Goal: Information Seeking & Learning: Learn about a topic

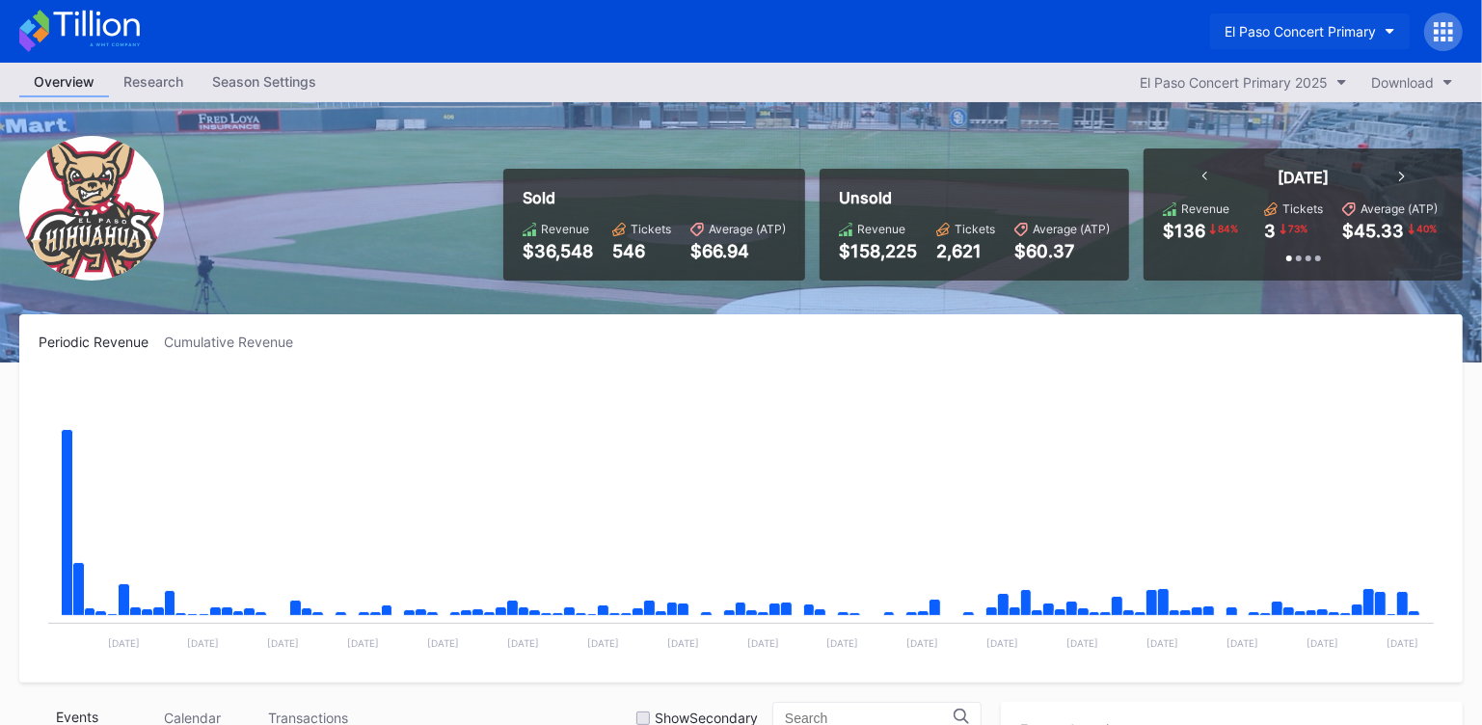
click at [1355, 33] on div "El Paso Concert Primary" at bounding box center [1299, 31] width 151 height 16
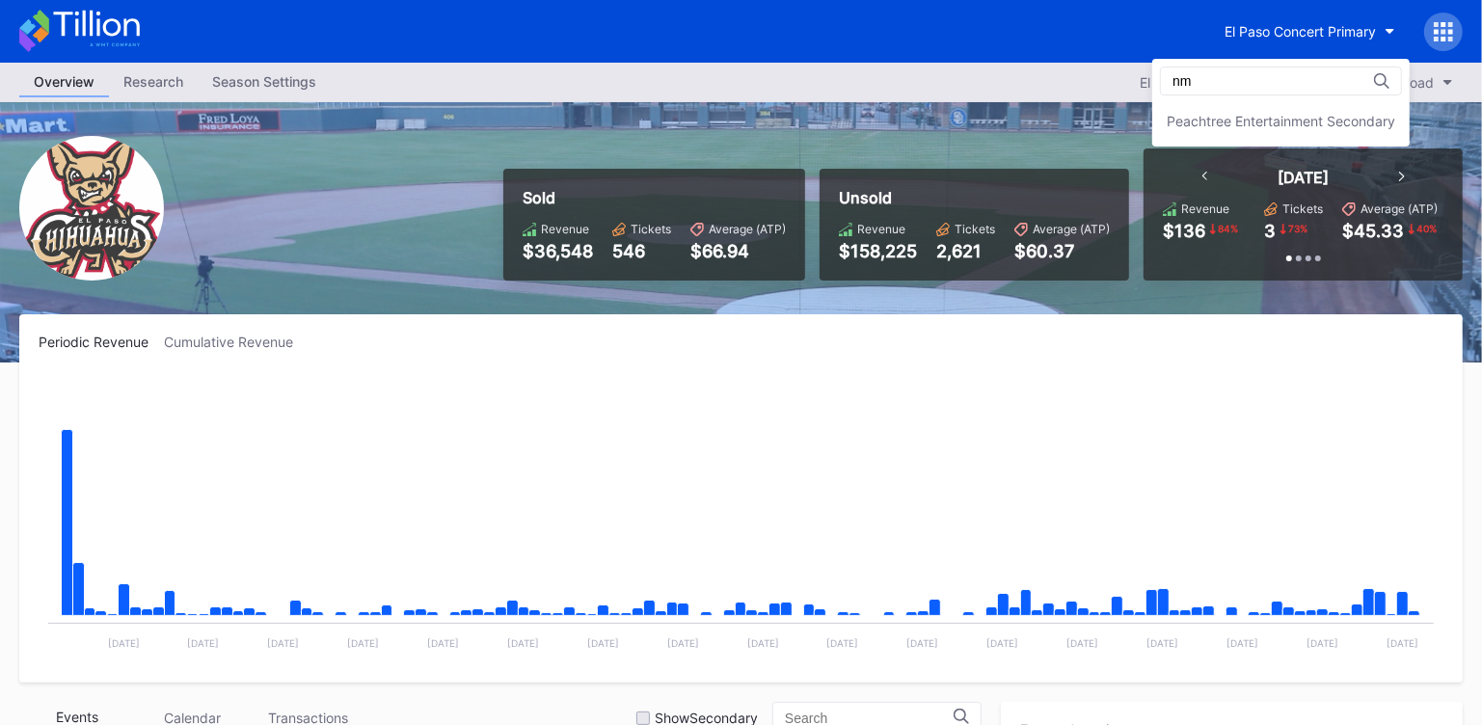
type input "n"
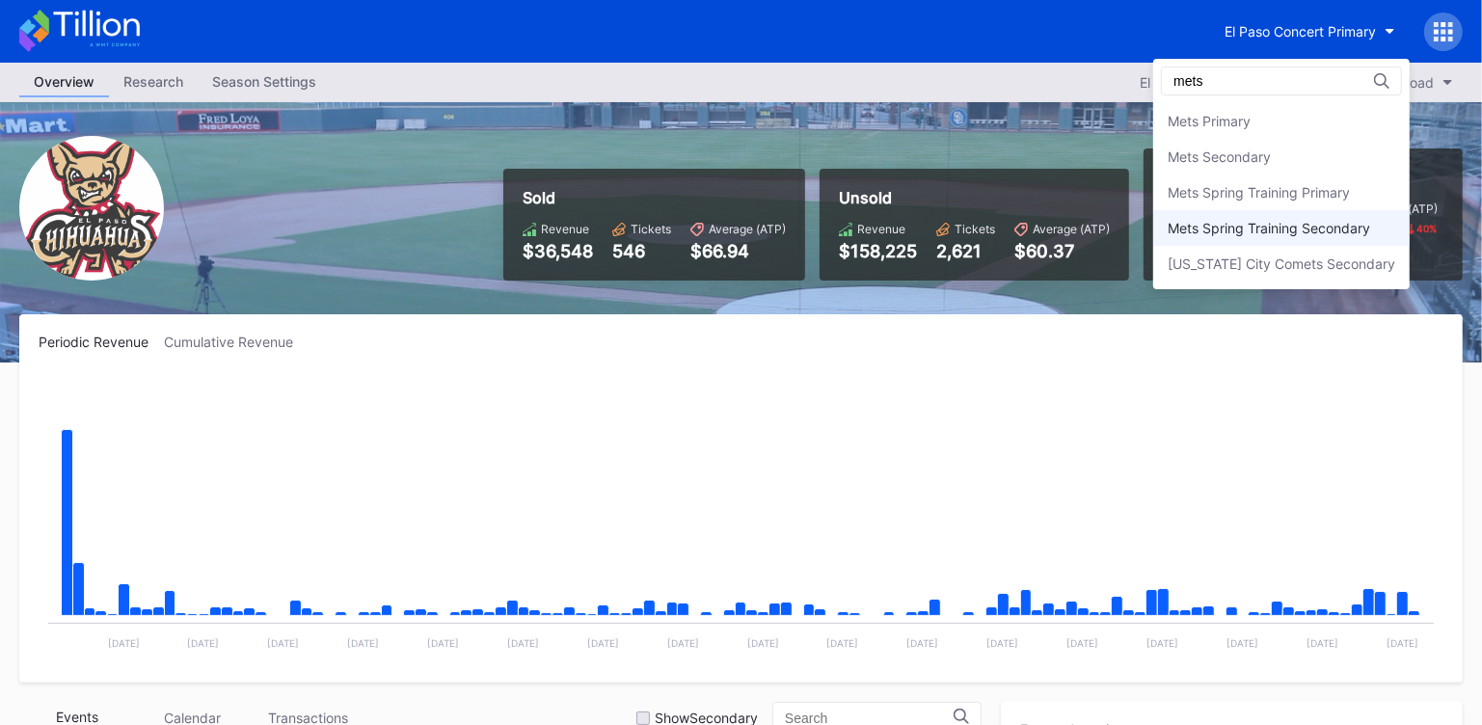
type input "mets"
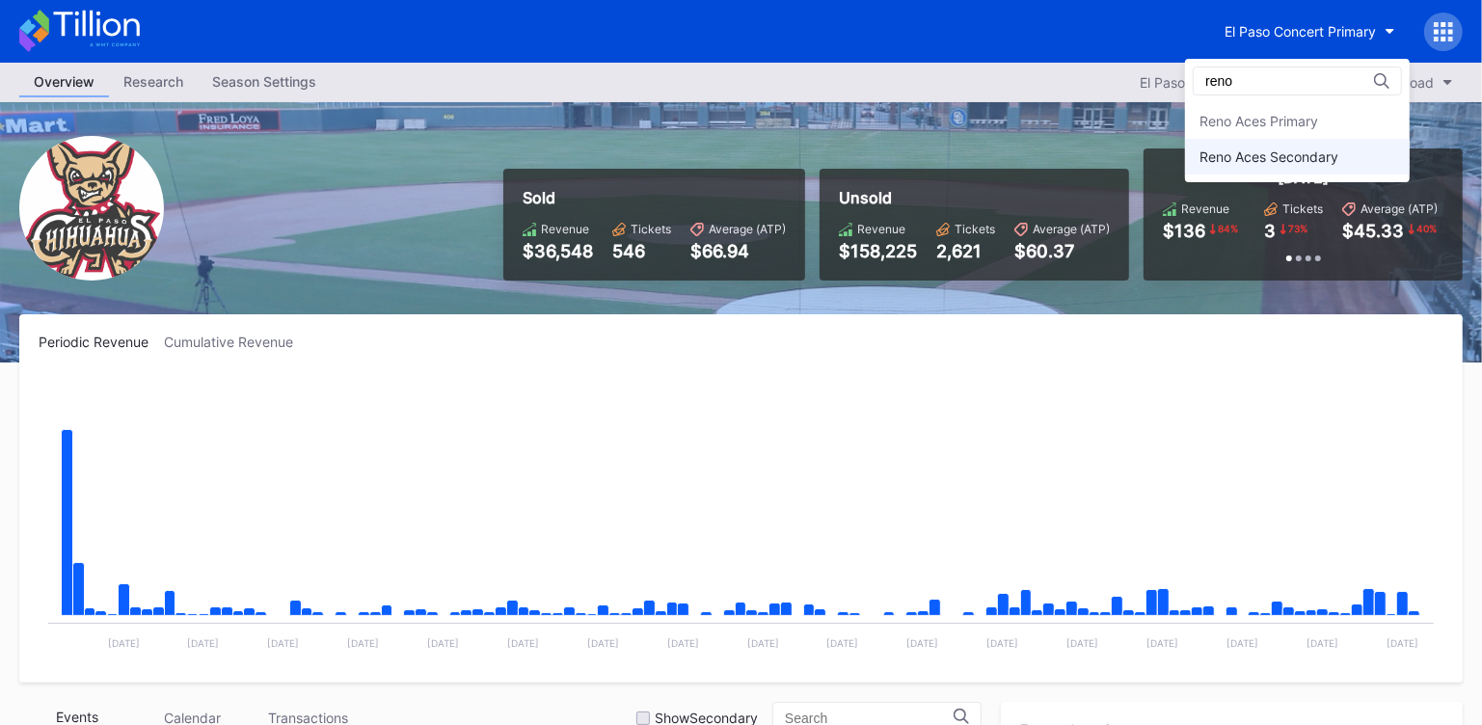
type input "reno"
click at [1321, 158] on div "Reno Aces Secondary" at bounding box center [1268, 156] width 139 height 16
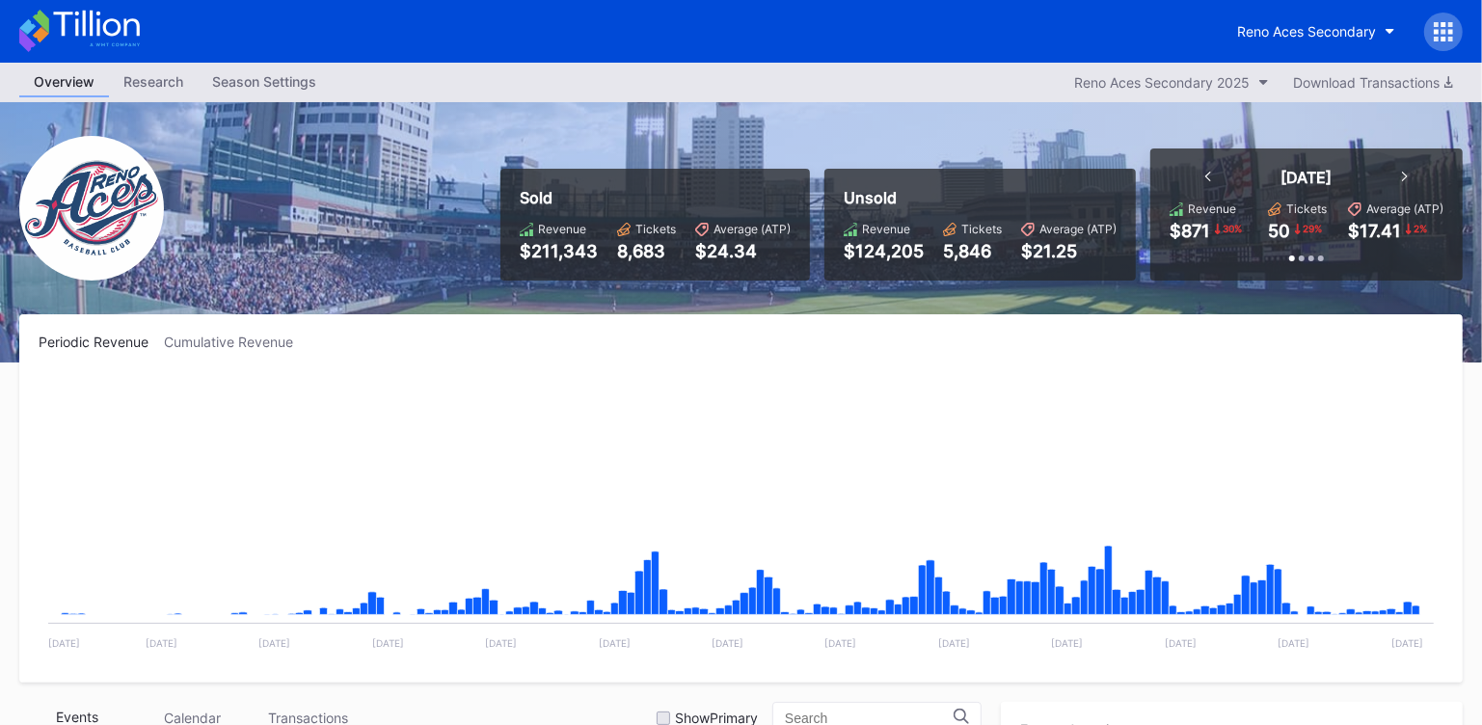
click at [1440, 28] on icon at bounding box center [1442, 31] width 19 height 19
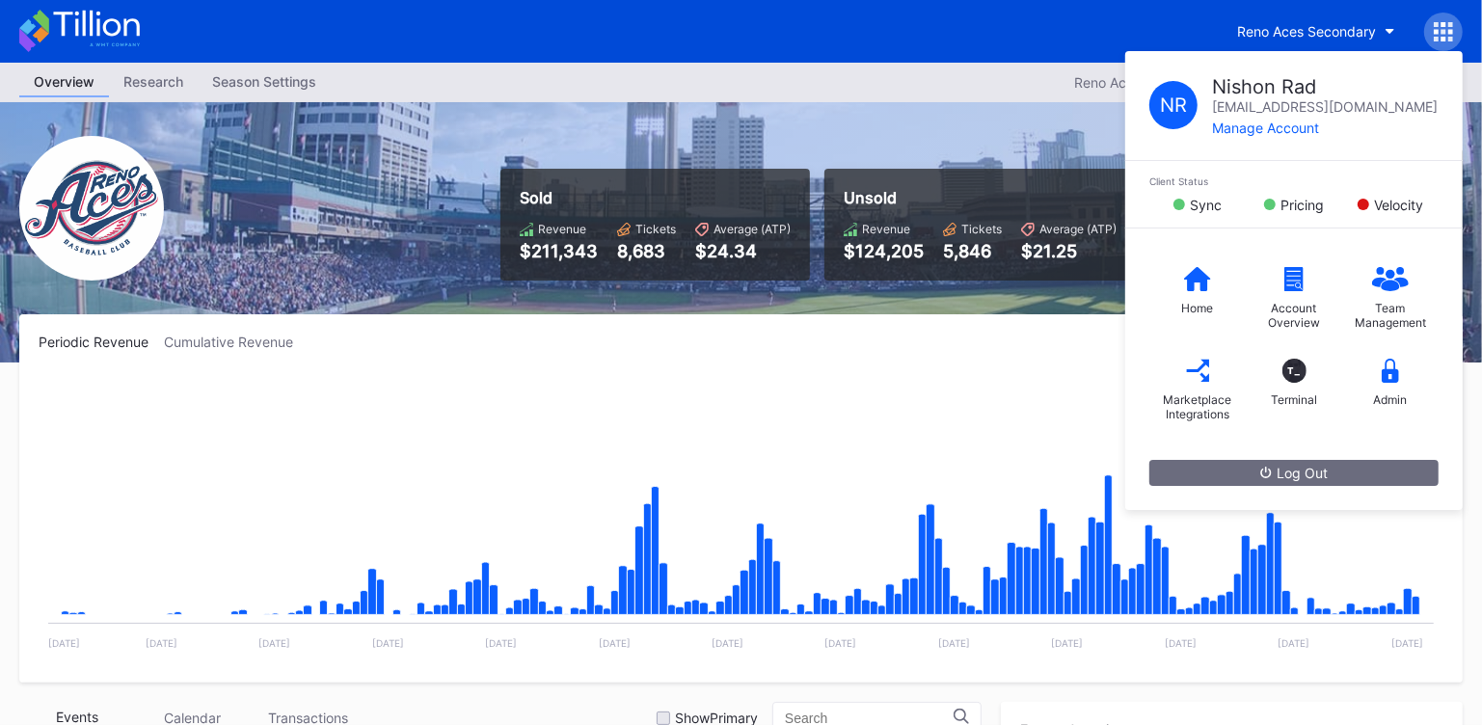
scroll to position [3634, 0]
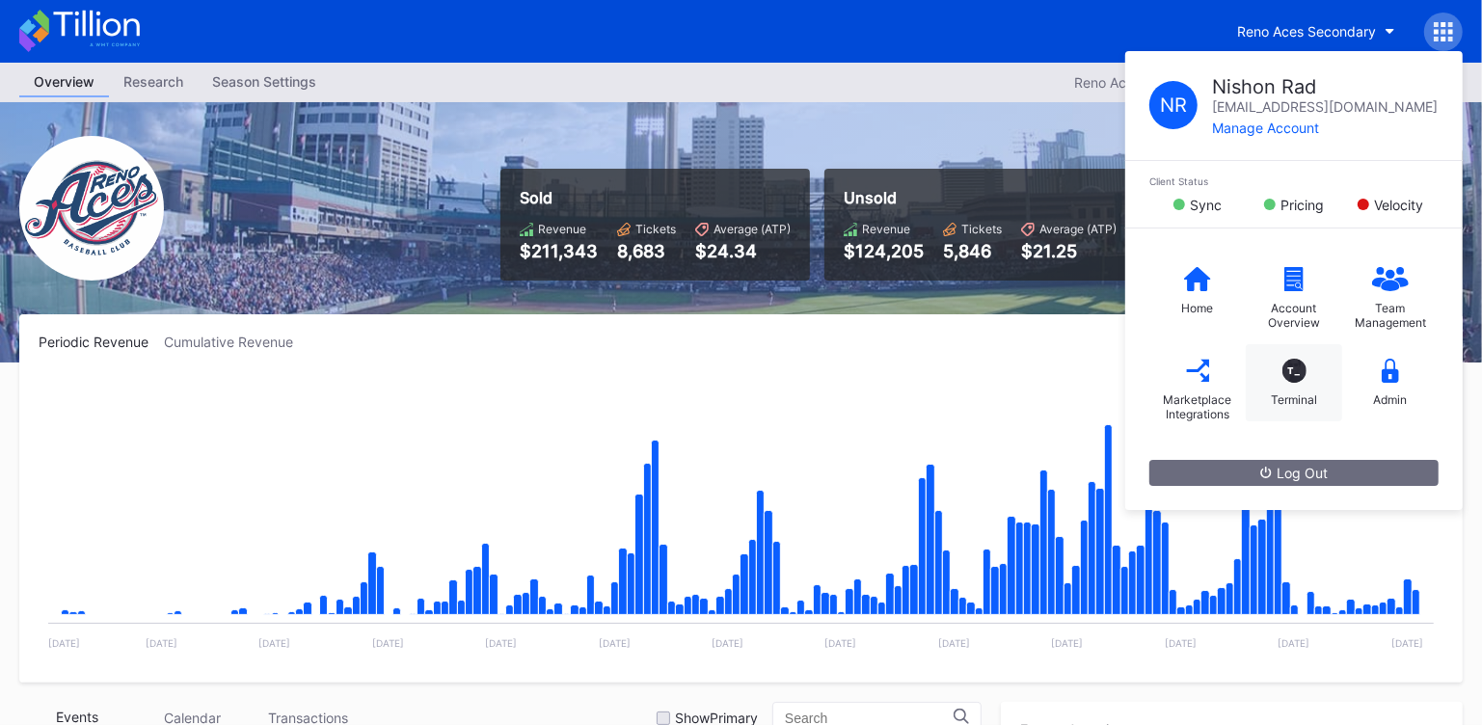
click at [1300, 374] on div "T_" at bounding box center [1294, 371] width 24 height 24
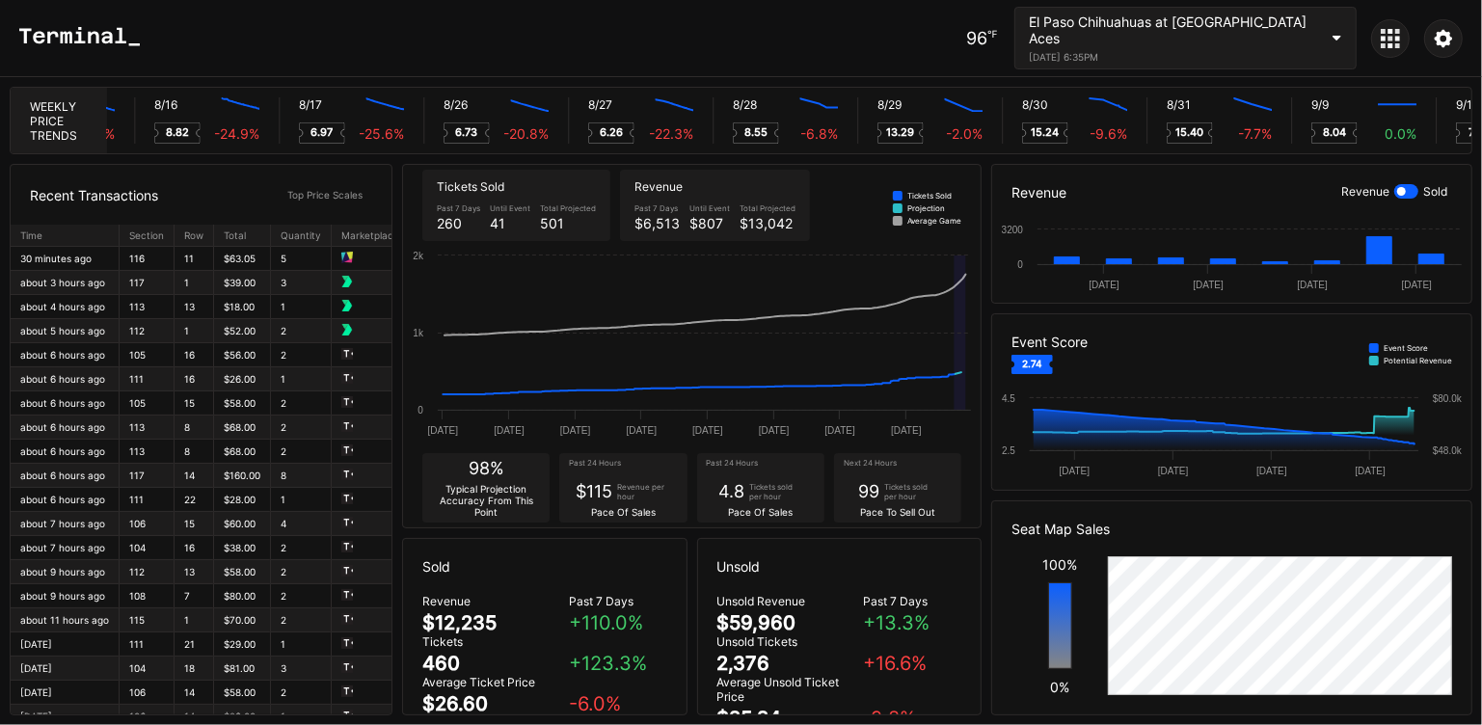
click at [1447, 49] on div at bounding box center [1443, 38] width 39 height 39
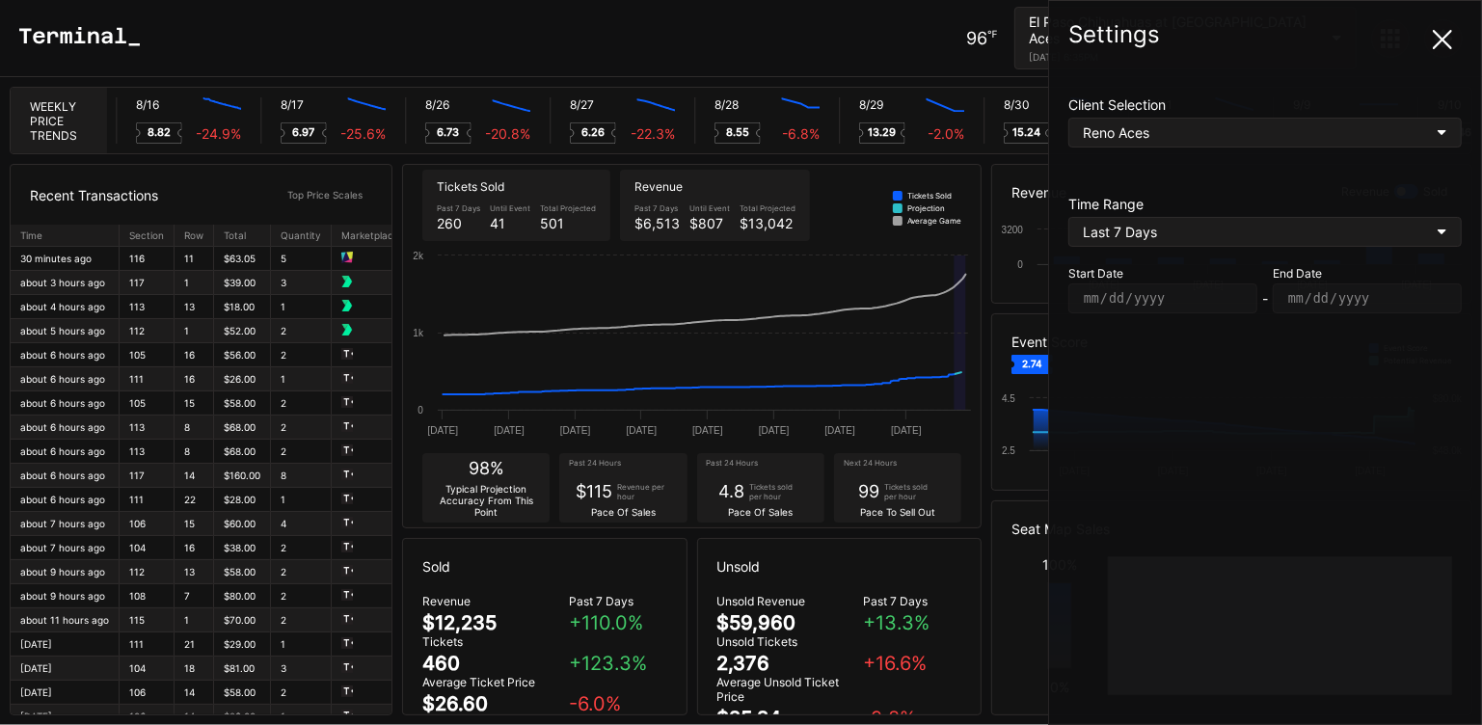
click at [1202, 120] on div "Reno Aces" at bounding box center [1264, 133] width 393 height 30
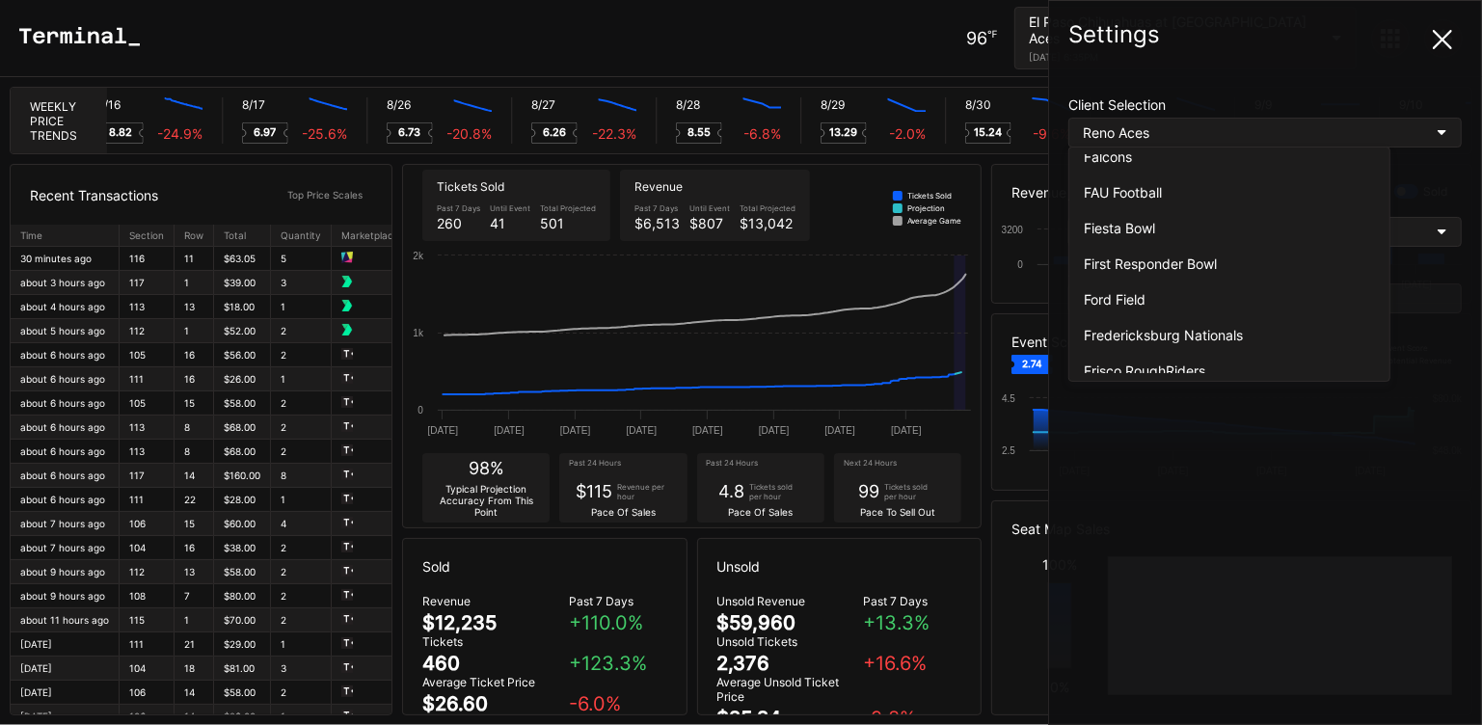
scroll to position [1755, 0]
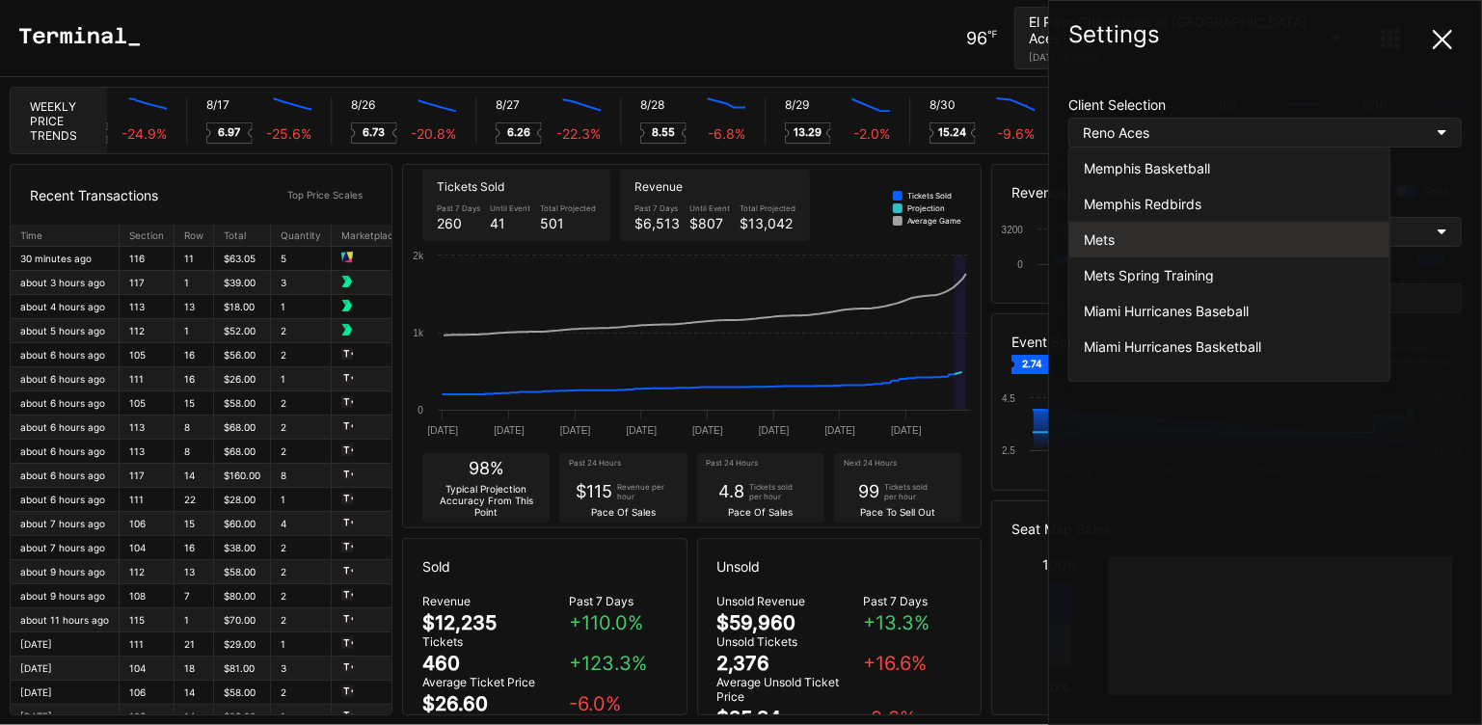
click at [1152, 231] on div "Mets" at bounding box center [1228, 239] width 291 height 16
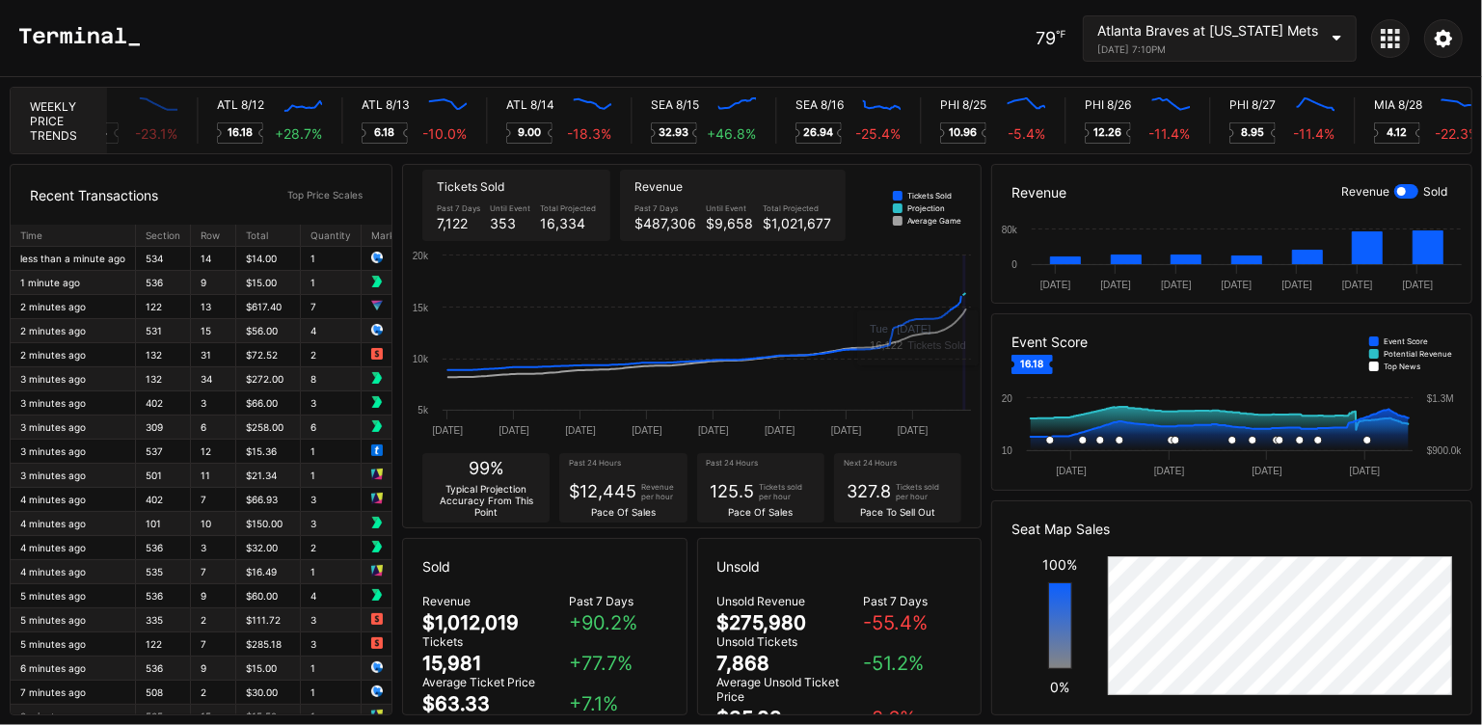
click at [1307, 41] on div "Atlanta Braves at [US_STATE] Mets [DATE] 7:10PM" at bounding box center [1207, 38] width 221 height 33
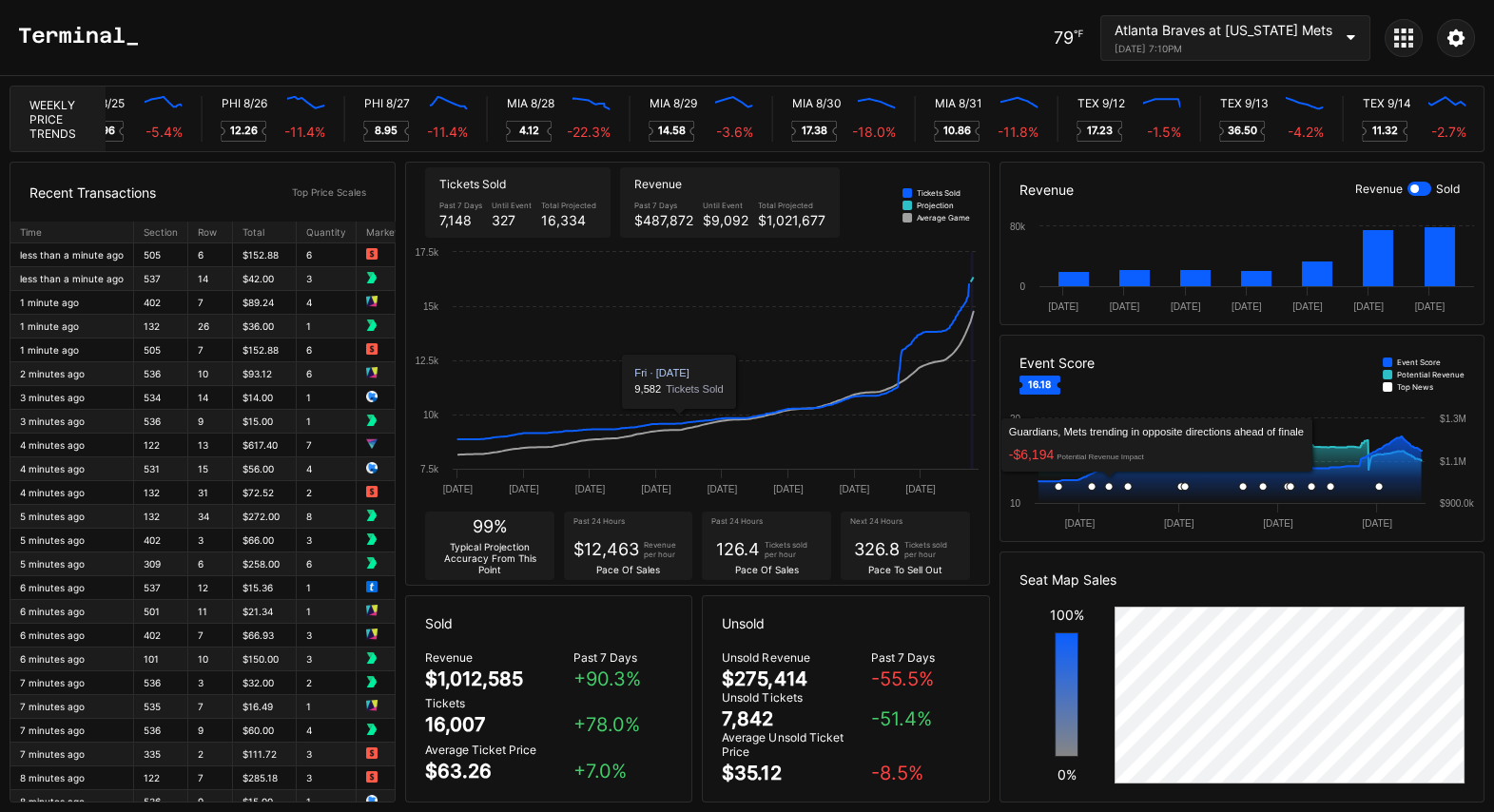
click at [1004, 515] on icon "Created with Highcharts 11.2.0 [DATE] [DATE] Aug [DATE] 15 20 $900.0k $1.1M $1.…" at bounding box center [1242, 475] width 484 height 133
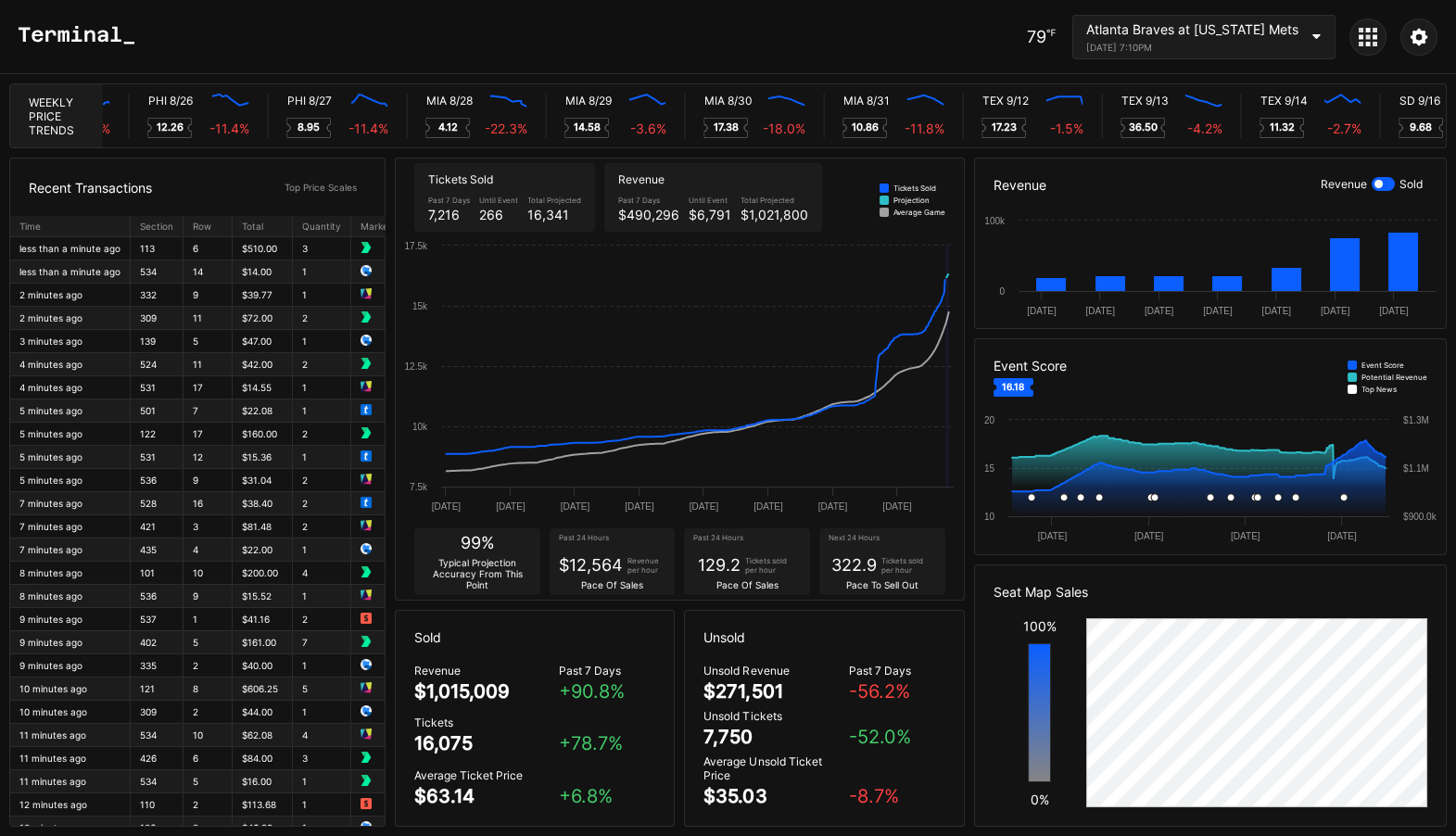
scroll to position [0, 9016]
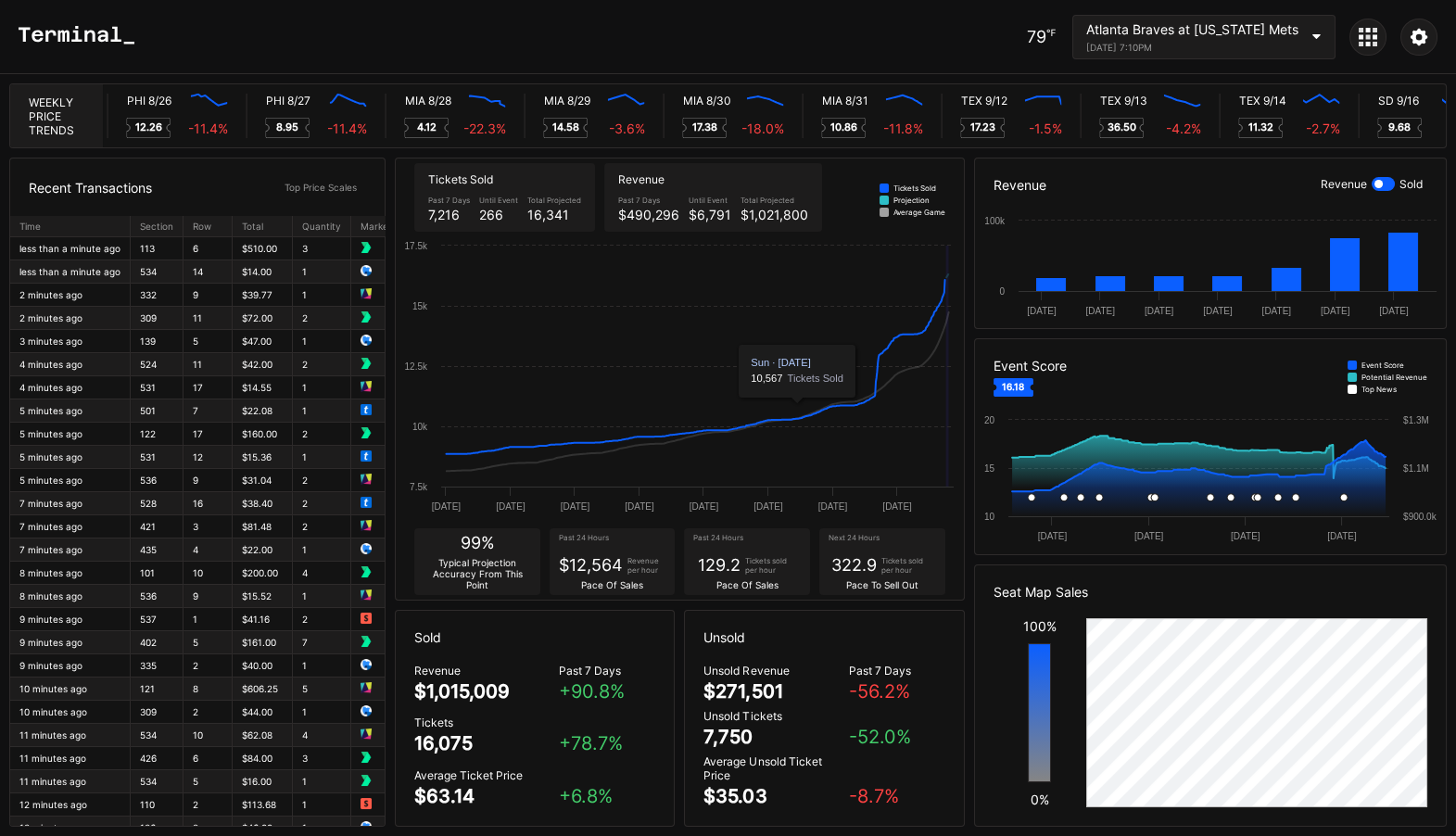
click at [816, 427] on icon "Created with Highcharts 11.2.0 [DATE] [DATE] [DATE] [DATE] [DATE] Aug [DATE] Au…" at bounding box center [680, 381] width 567 height 289
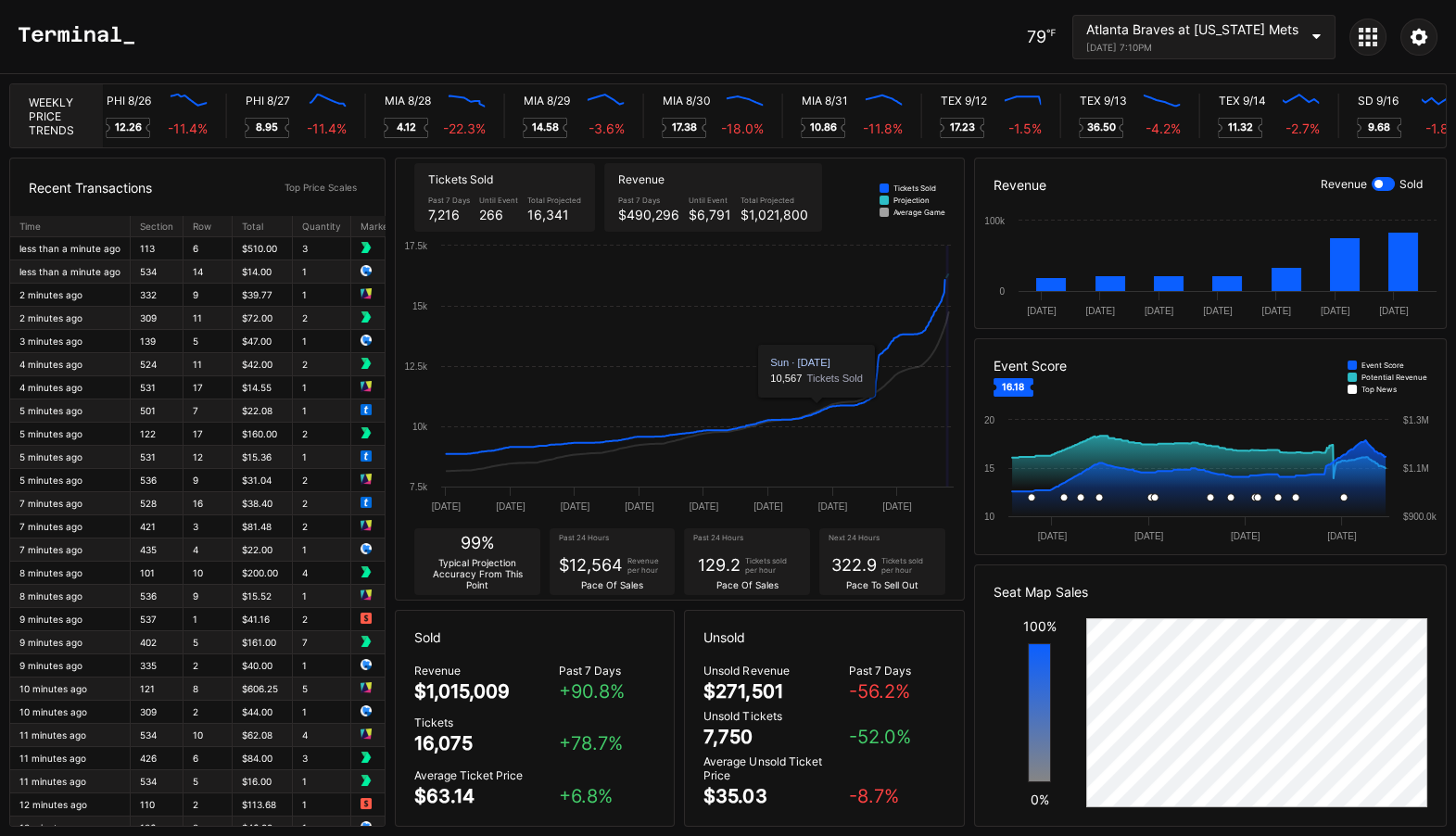
scroll to position [0, 9055]
